Goal: Information Seeking & Learning: Learn about a topic

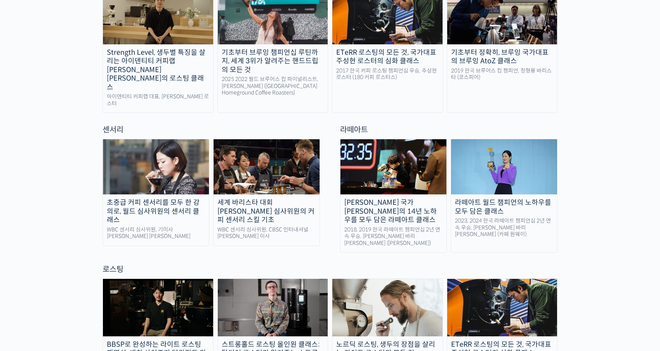
scroll to position [463, 0]
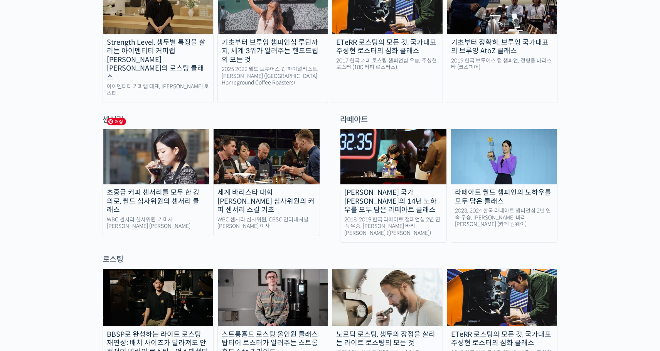
click at [183, 140] on img at bounding box center [156, 156] width 106 height 55
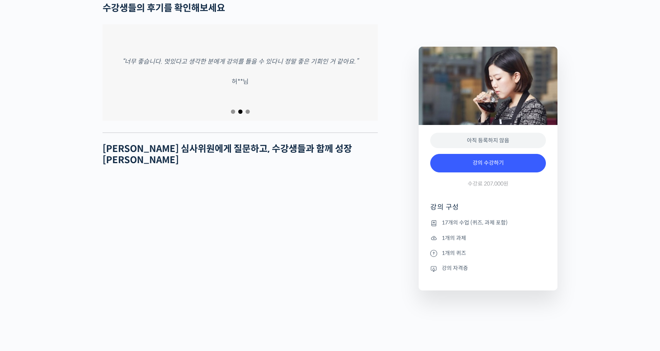
scroll to position [3355, 0]
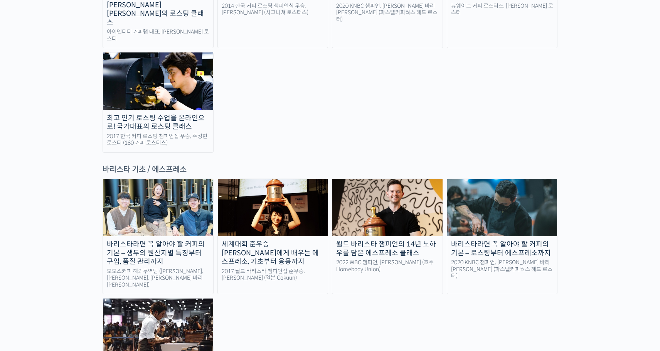
scroll to position [925, 0]
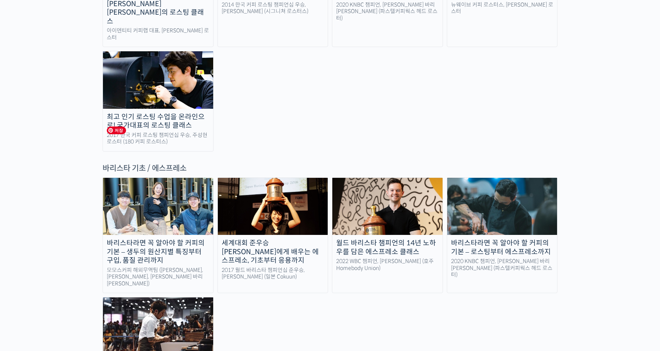
click at [143, 178] on img at bounding box center [158, 206] width 110 height 57
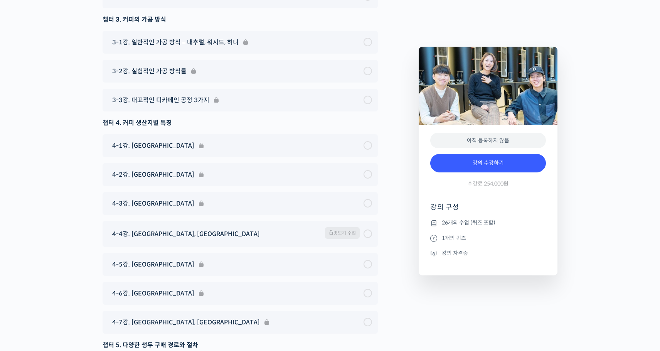
scroll to position [4049, 0]
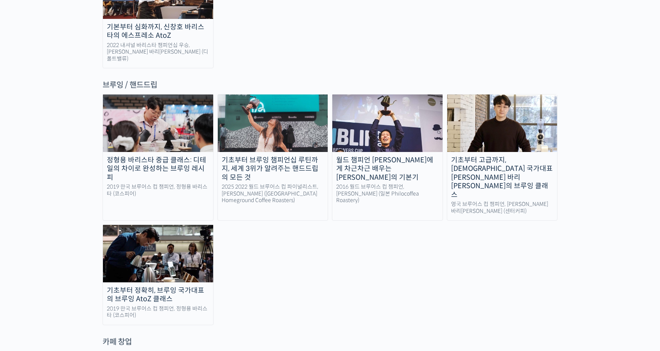
scroll to position [1118, 0]
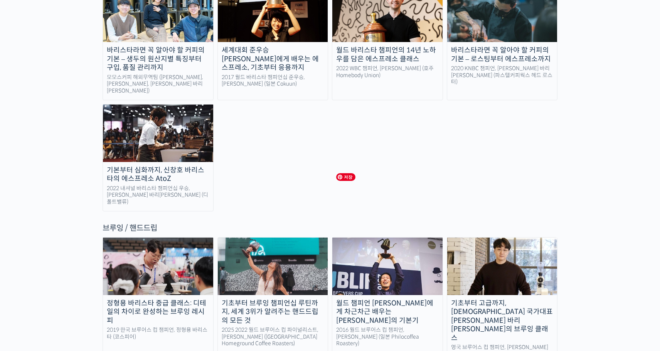
click at [420, 238] on img at bounding box center [387, 266] width 110 height 57
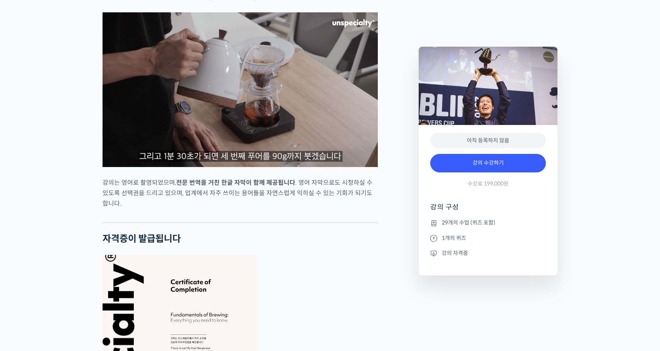
scroll to position [2352, 0]
